Goal: Task Accomplishment & Management: Complete application form

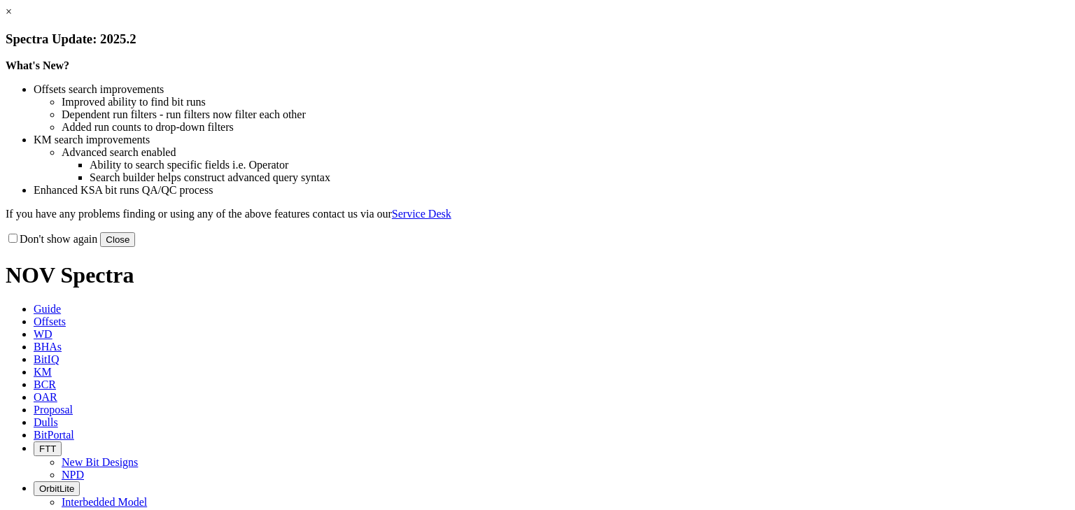
click at [135, 247] on button "Close" at bounding box center [117, 239] width 35 height 15
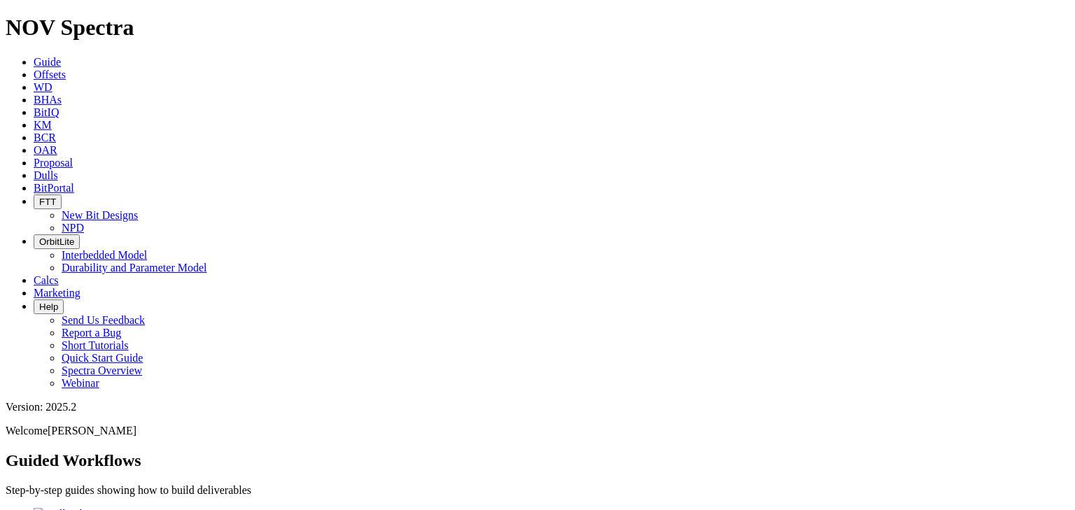
click at [58, 169] on link "Dulls" at bounding box center [46, 175] width 24 height 12
click at [107, 509] on button "Upload New Photoset" at bounding box center [56, 518] width 101 height 15
click at [74, 499] on input "Serial Number" at bounding box center [136, 506] width 124 height 15
type input "a316909"
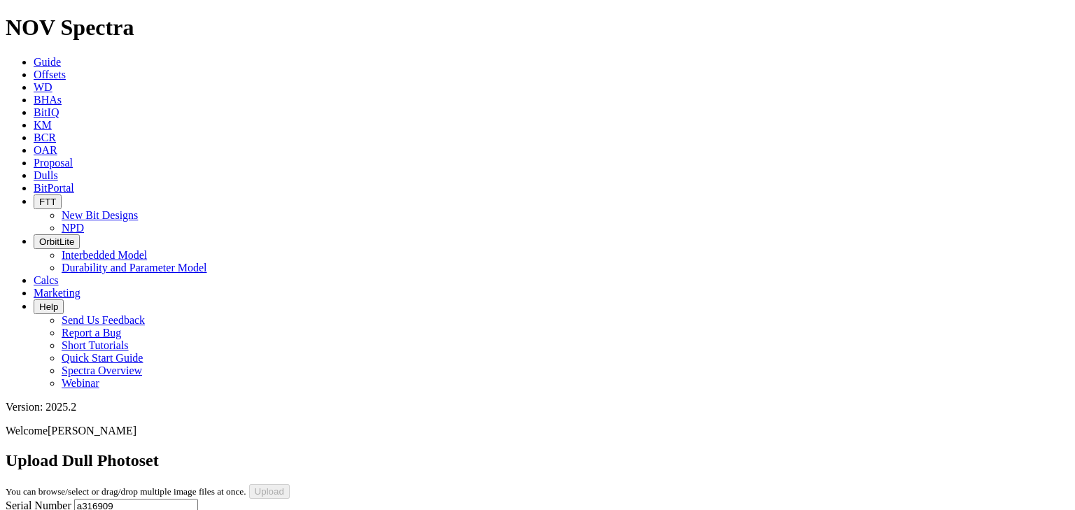
select select "number:0"
select select "number:2"
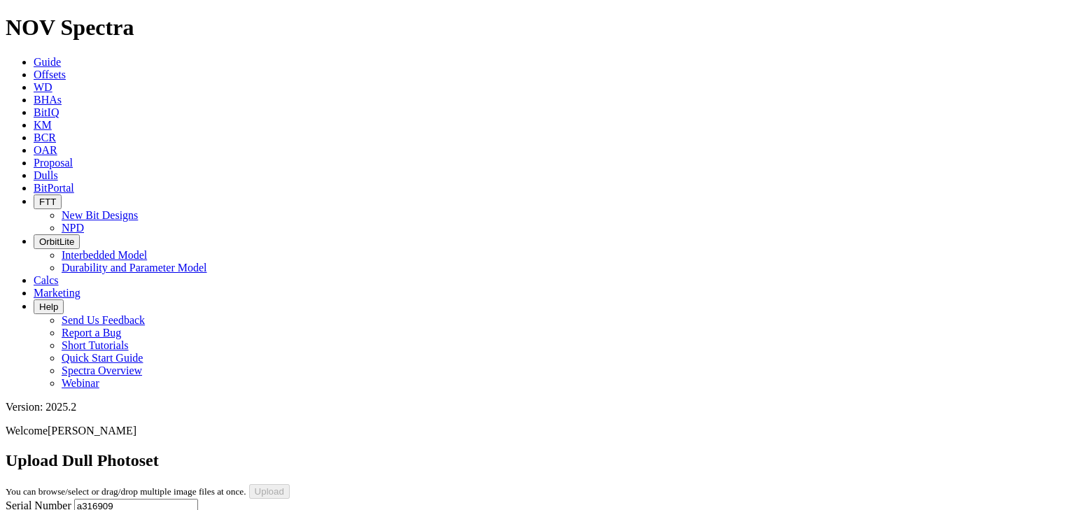
select select "number:2"
select select "string:BT"
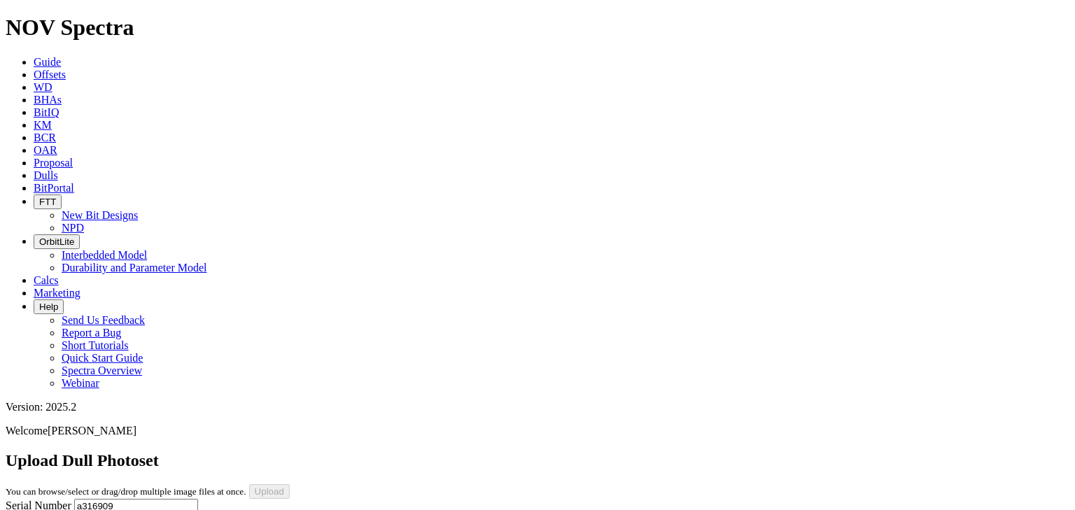
select select "string:BT"
select select "string:S"
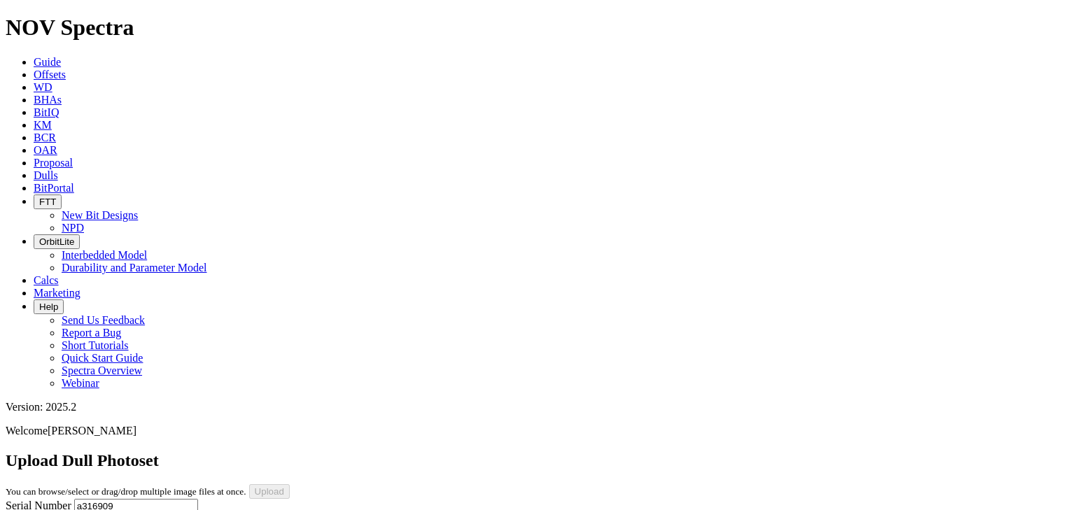
select select "string:X"
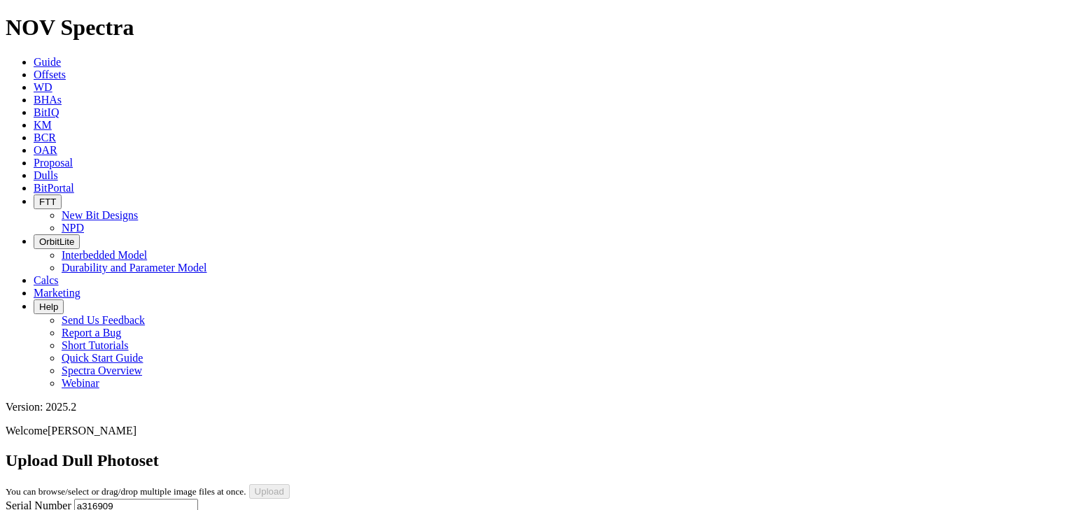
select select "string:I"
select select "string:WT"
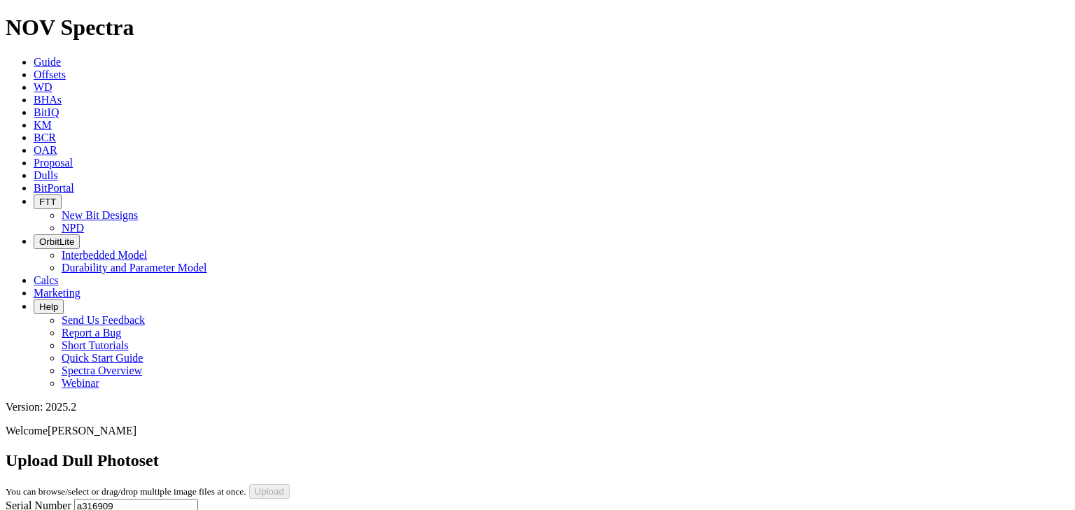
select select "string:WT"
select select "string:TD"
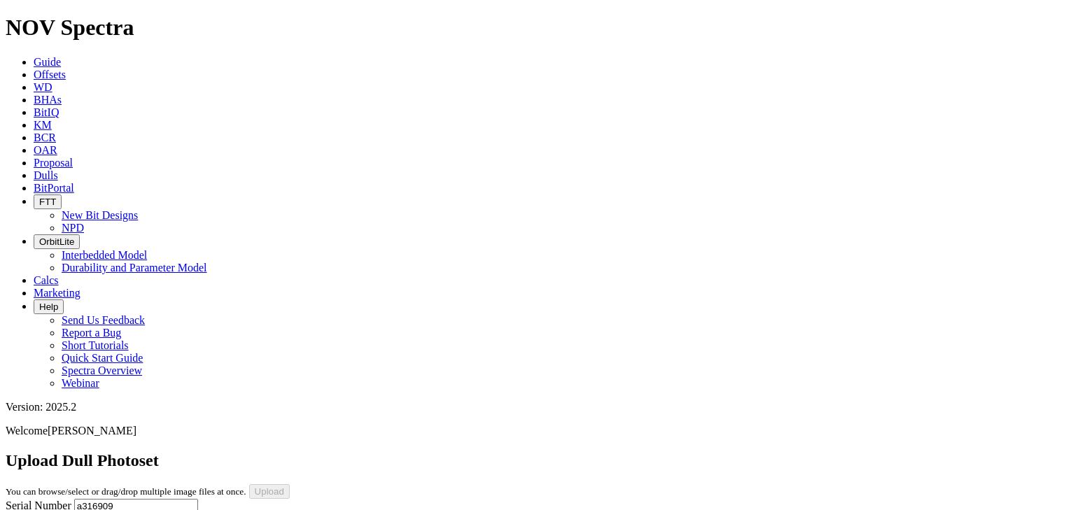
select select "string:TD"
type input "[DATE]"
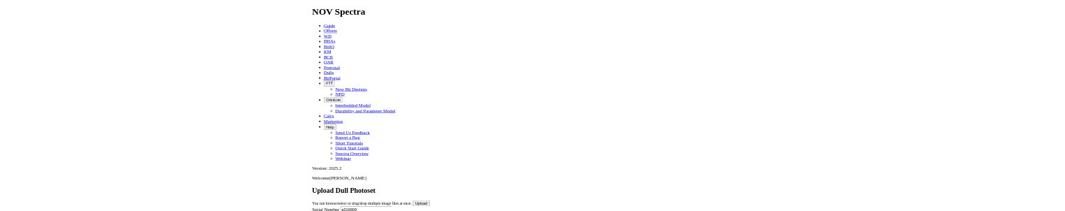
scroll to position [0, 0]
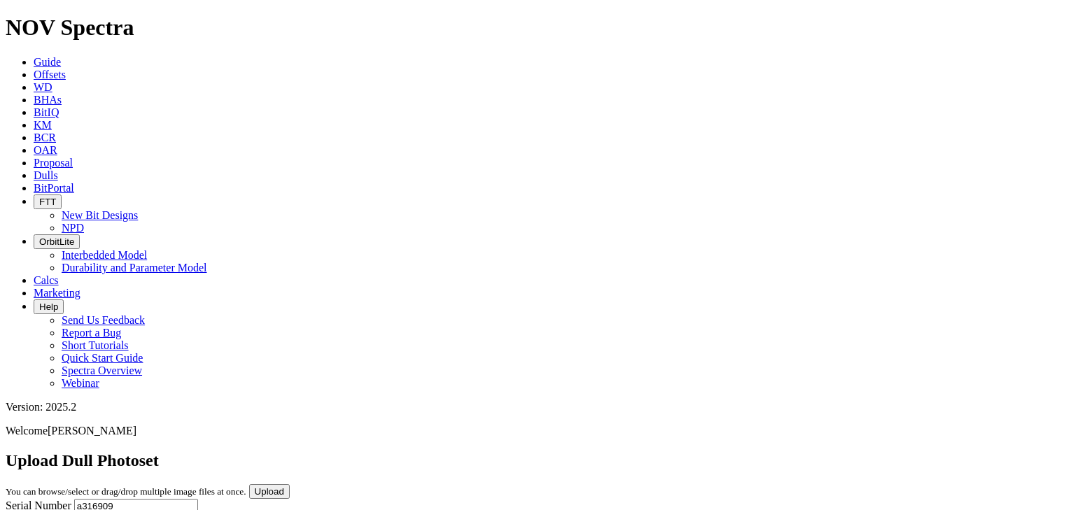
click at [290, 484] on input "Upload" at bounding box center [269, 491] width 41 height 15
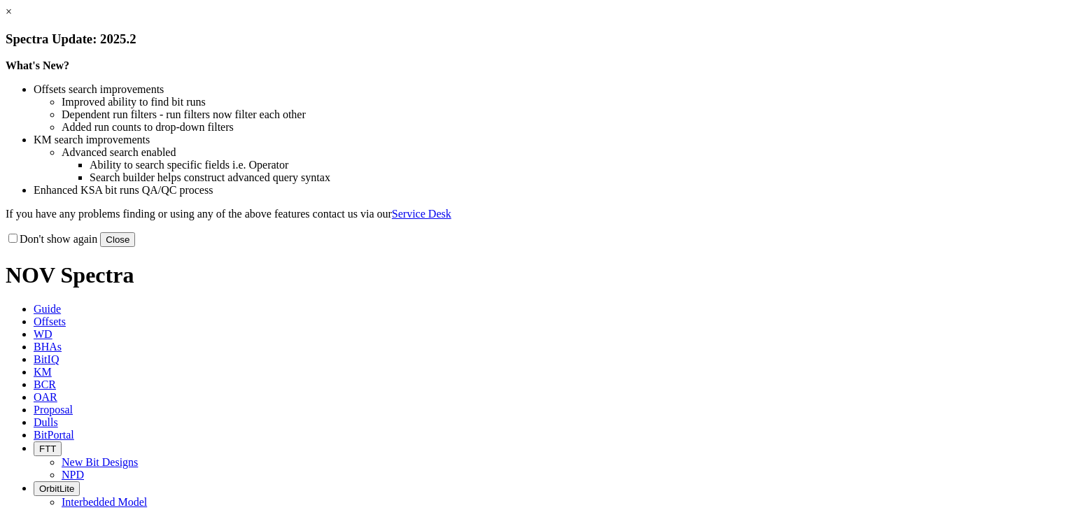
drag, startPoint x: 834, startPoint y: 381, endPoint x: 425, endPoint y: 133, distance: 477.7
click at [135, 247] on button "Close" at bounding box center [117, 239] width 35 height 15
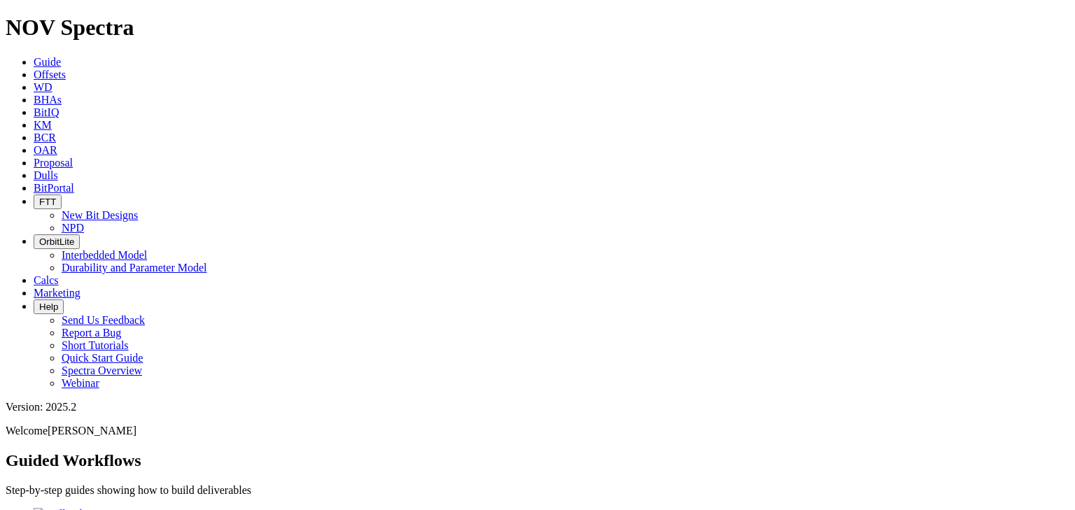
click at [66, 69] on span "Offsets" at bounding box center [50, 75] width 32 height 12
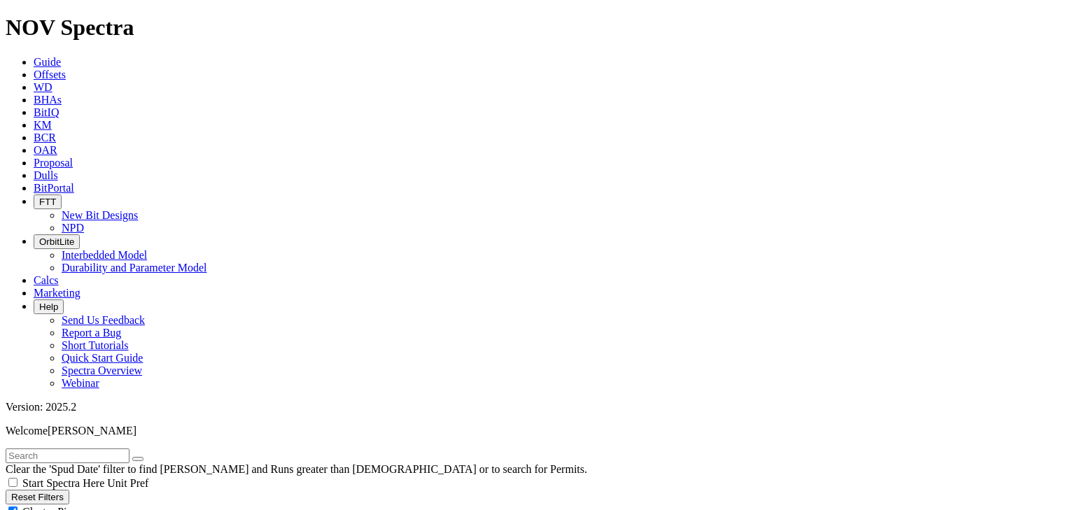
click at [140, 504] on div "Cluster Pins" at bounding box center [537, 511] width 1063 height 14
checkbox input "false"
drag, startPoint x: 80, startPoint y: 137, endPoint x: 75, endPoint y: 152, distance: 15.7
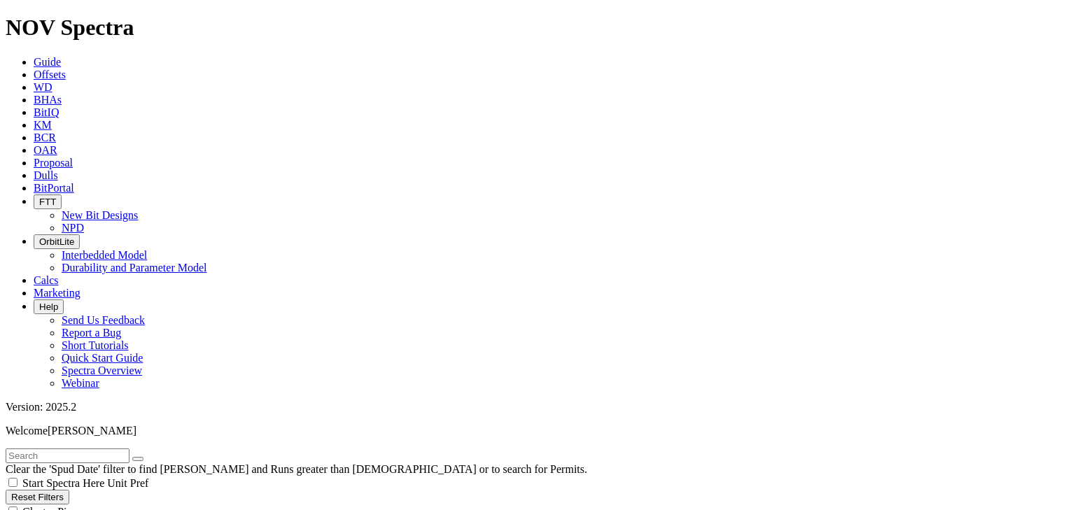
click at [43, 448] on input "text" at bounding box center [68, 455] width 124 height 15
click at [146, 457] on button "submit" at bounding box center [151, 459] width 11 height 4
drag, startPoint x: 47, startPoint y: 59, endPoint x: 71, endPoint y: 59, distance: 24.5
click at [71, 448] on input "STS C 39H" at bounding box center [68, 455] width 124 height 15
click at [146, 457] on button "submit" at bounding box center [151, 459] width 11 height 4
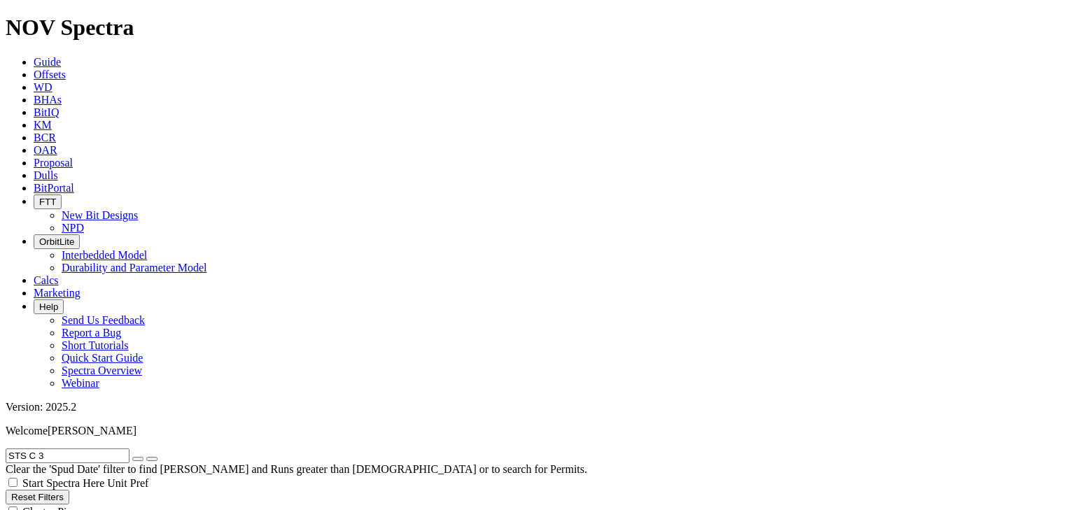
click at [74, 448] on input "STS C 3" at bounding box center [68, 455] width 124 height 15
type input "STS C"
click at [146, 457] on button "submit" at bounding box center [151, 459] width 11 height 4
